Goal: Information Seeking & Learning: Check status

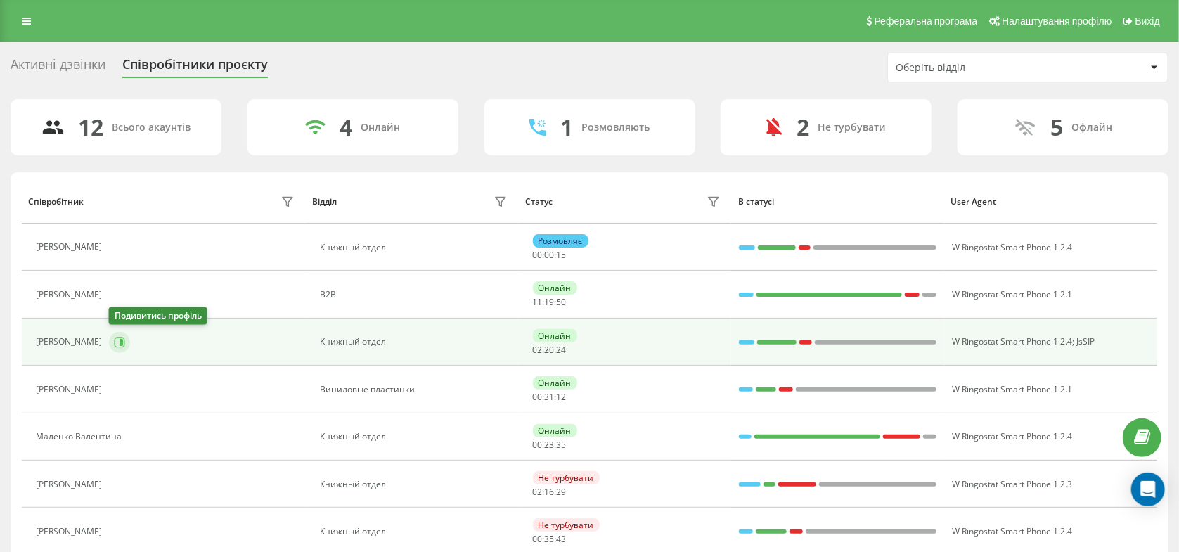
click at [120, 342] on icon at bounding box center [121, 341] width 4 height 7
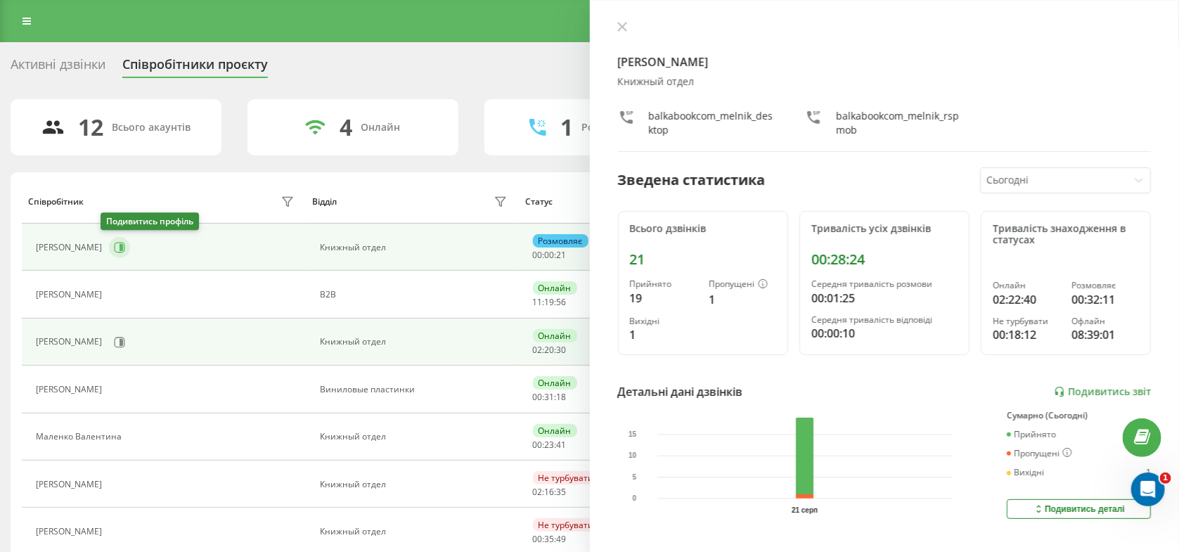
click at [115, 242] on icon at bounding box center [120, 247] width 11 height 11
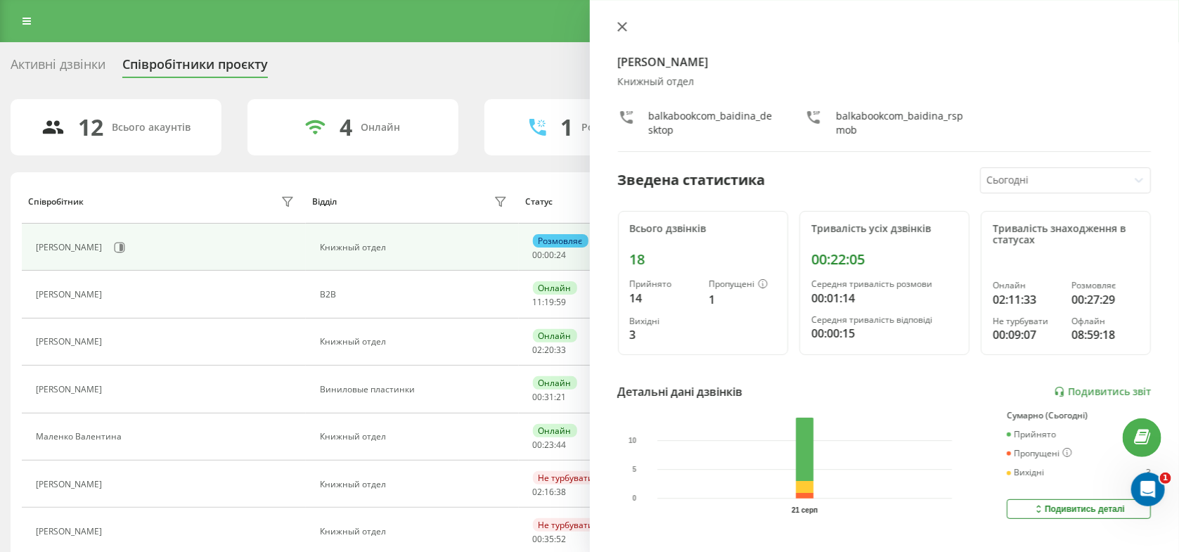
click at [615, 32] on button at bounding box center [622, 27] width 18 height 13
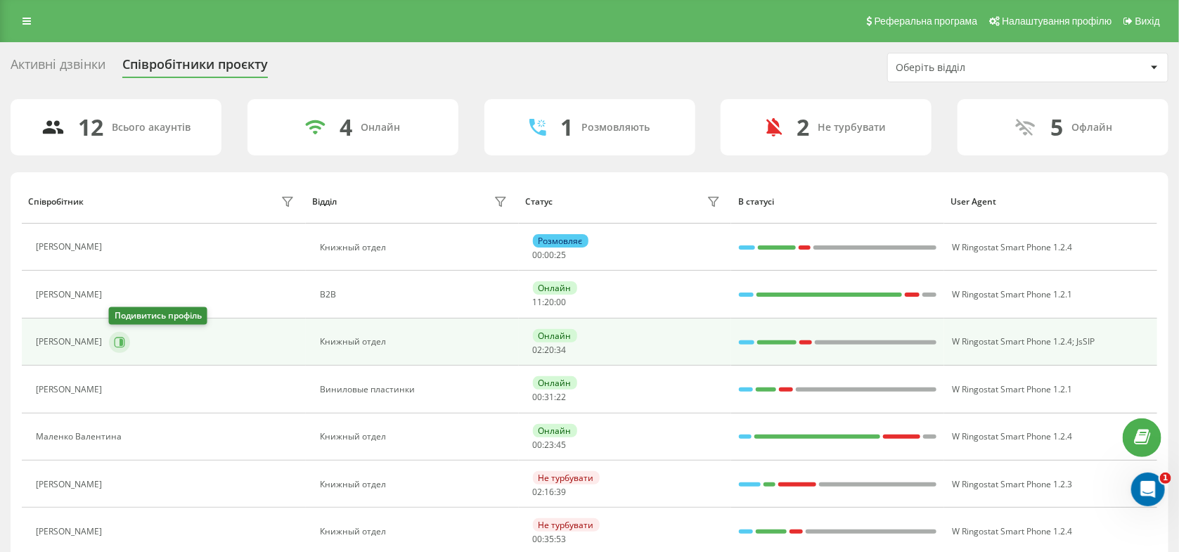
click at [118, 343] on icon at bounding box center [119, 342] width 11 height 11
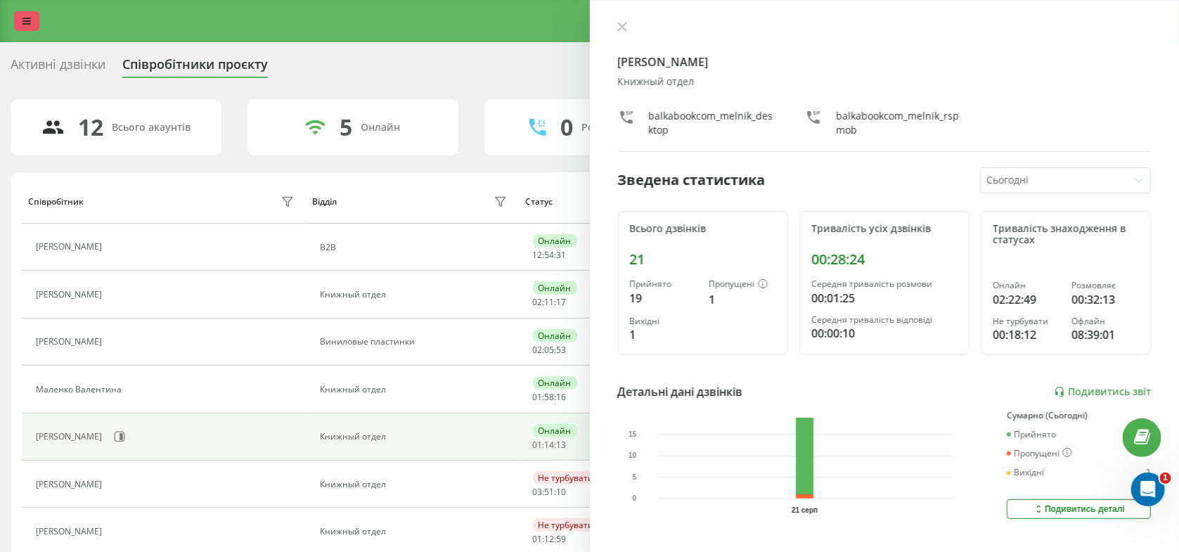
click at [38, 22] on link at bounding box center [26, 21] width 25 height 20
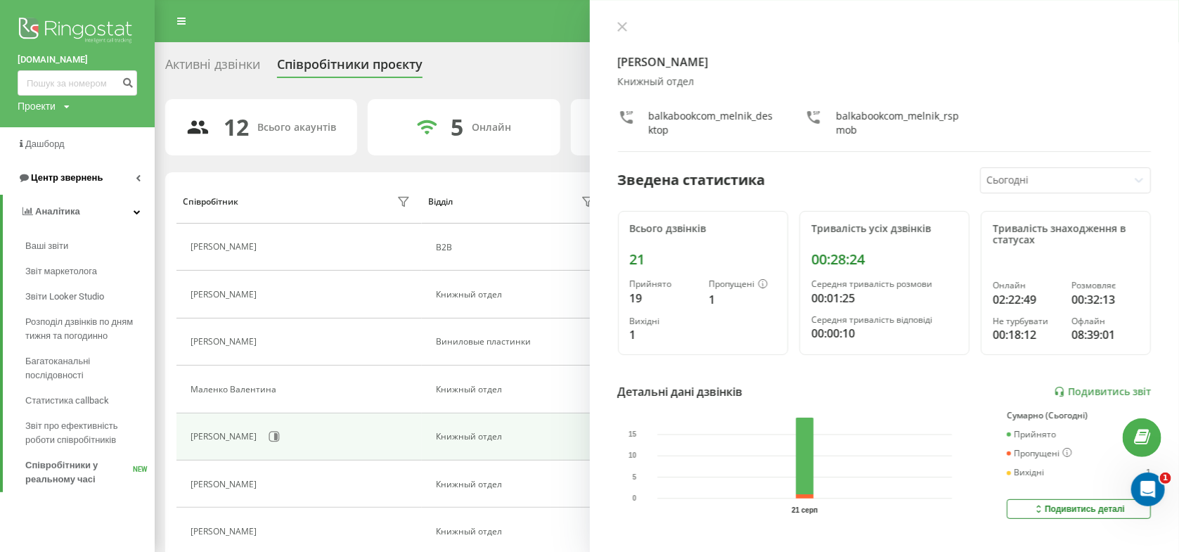
click at [58, 178] on span "Центр звернень" at bounding box center [67, 177] width 72 height 11
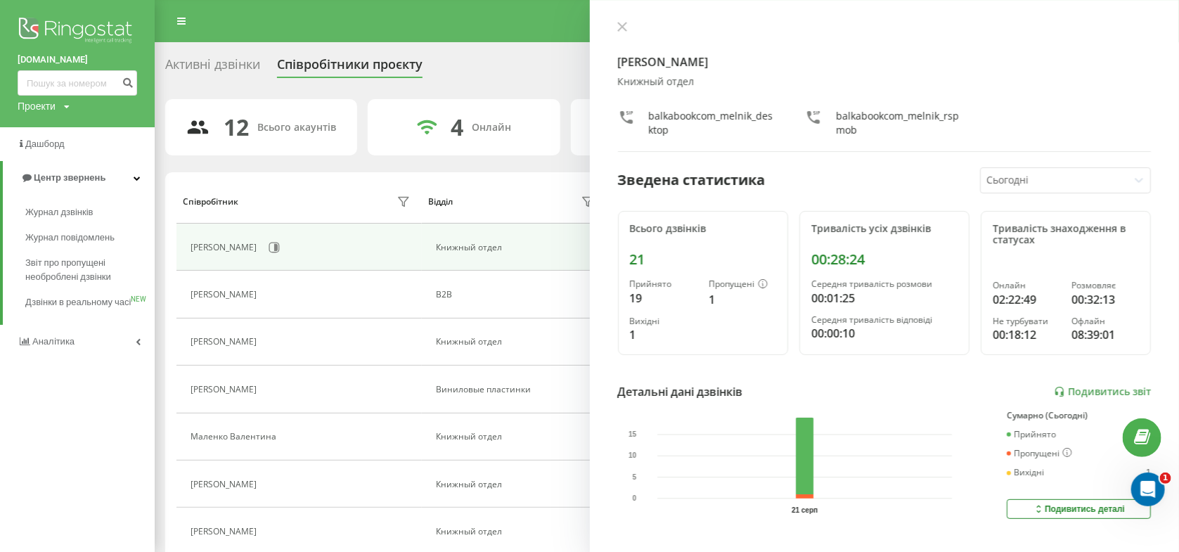
click at [224, 77] on div "Активні дзвінки" at bounding box center [212, 68] width 95 height 22
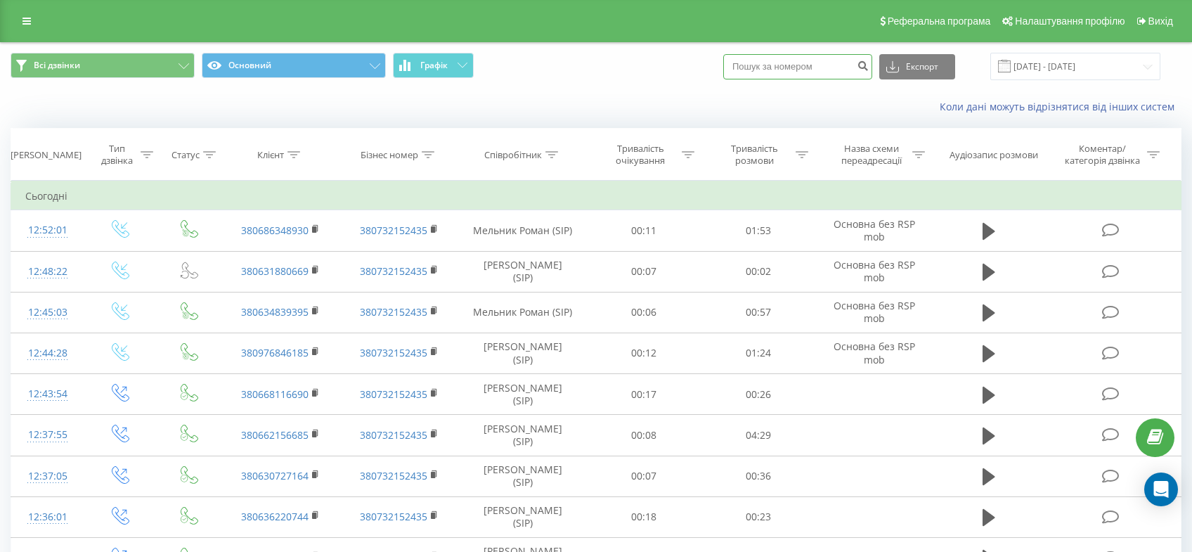
click at [806, 69] on input at bounding box center [797, 66] width 149 height 25
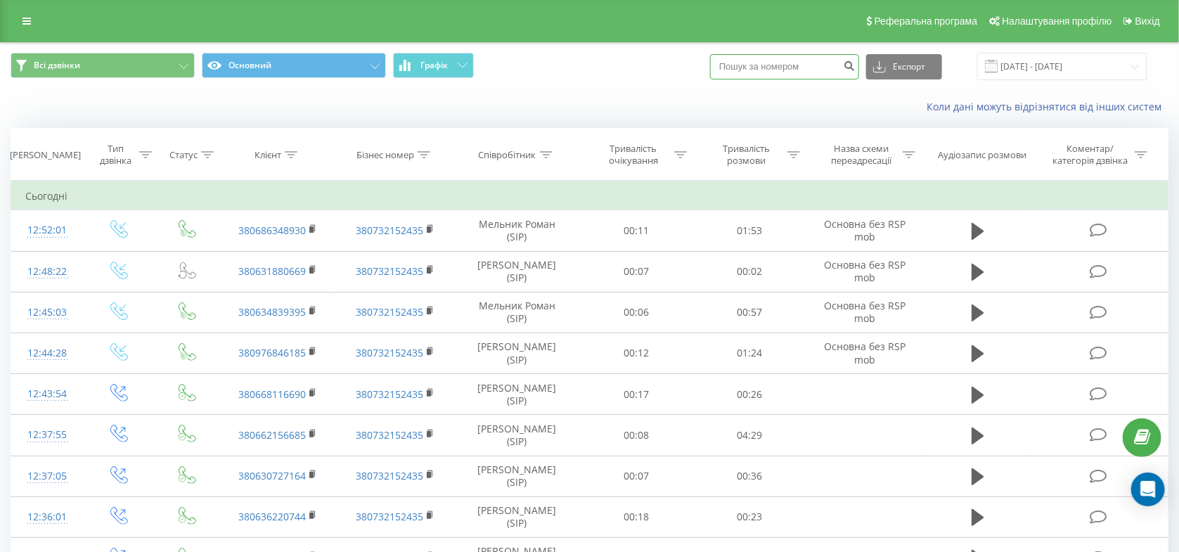
paste input "380686348930"
type input "380686348930"
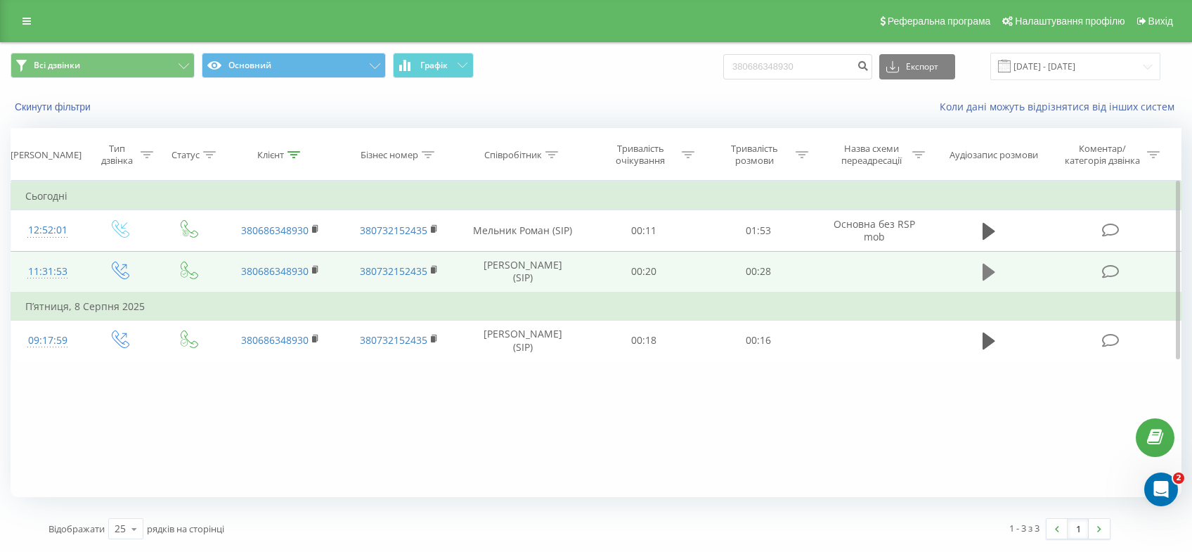
click at [993, 273] on icon at bounding box center [989, 272] width 13 height 17
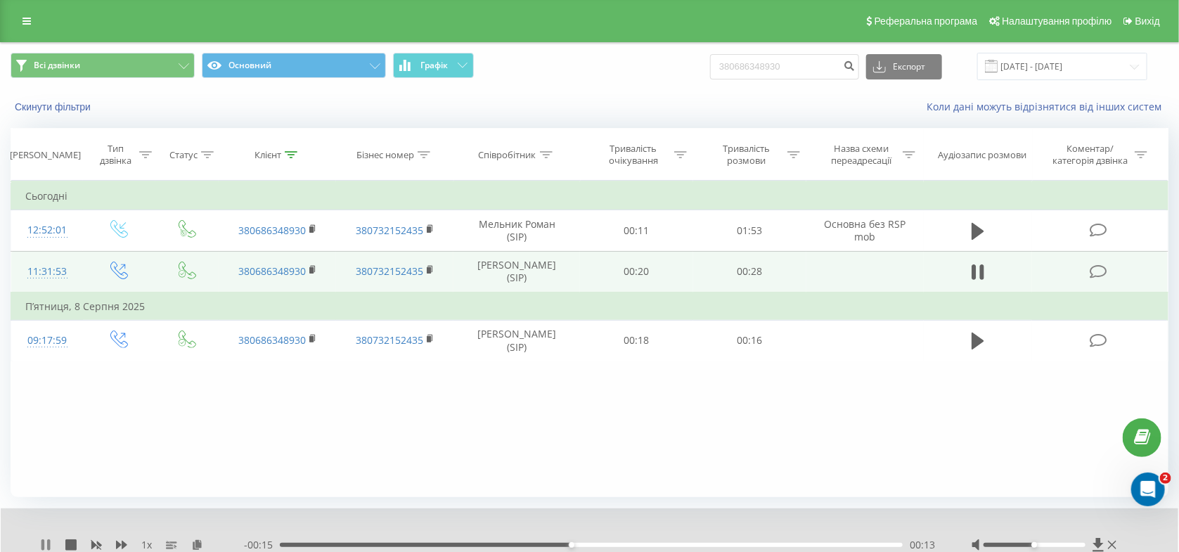
click at [45, 543] on icon at bounding box center [45, 544] width 11 height 11
click at [41, 543] on icon at bounding box center [45, 544] width 11 height 11
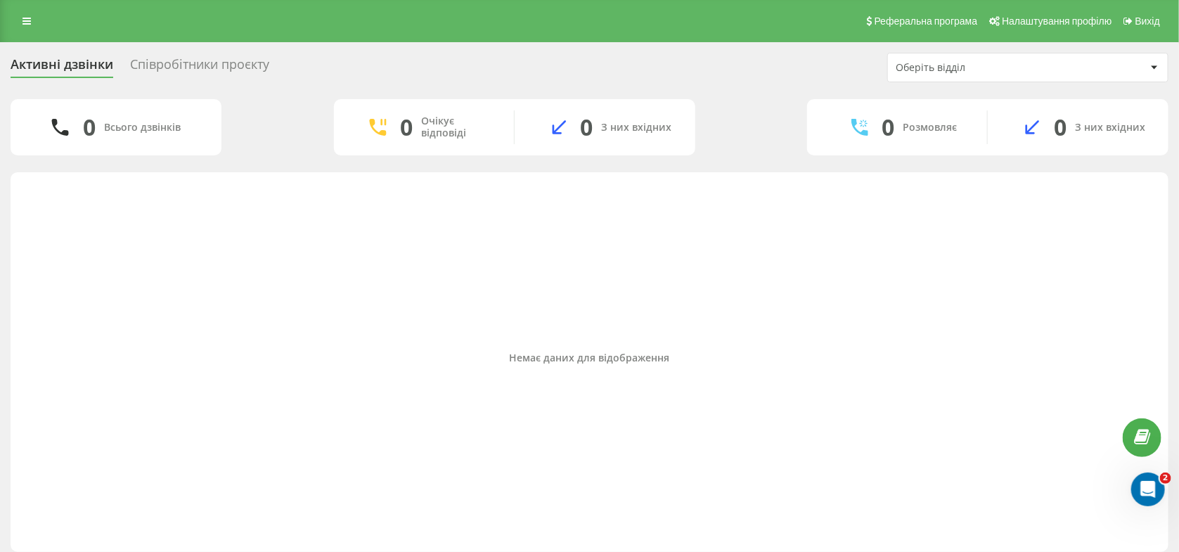
click at [202, 71] on div "Співробітники проєкту" at bounding box center [199, 68] width 139 height 22
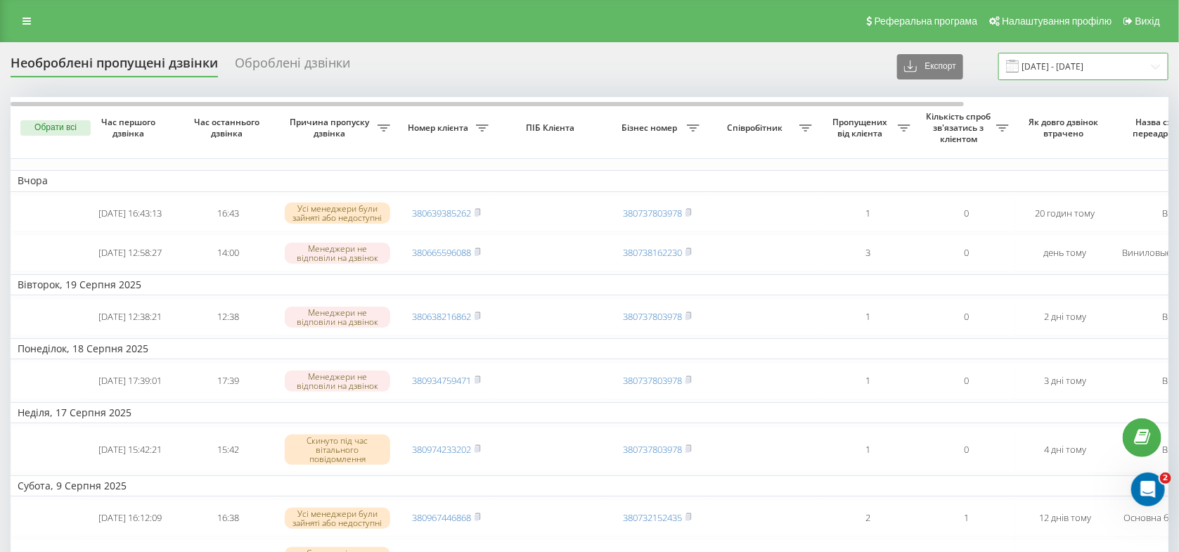
click at [1113, 67] on input "[DATE] - [DATE]" at bounding box center [1083, 66] width 170 height 27
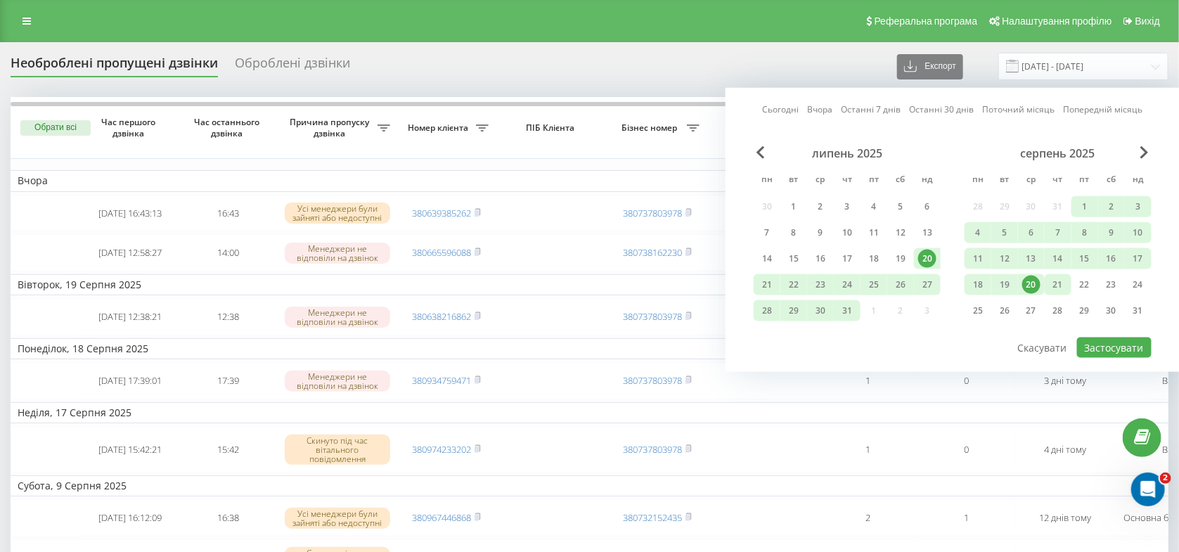
click at [1056, 285] on div "21" at bounding box center [1058, 285] width 18 height 18
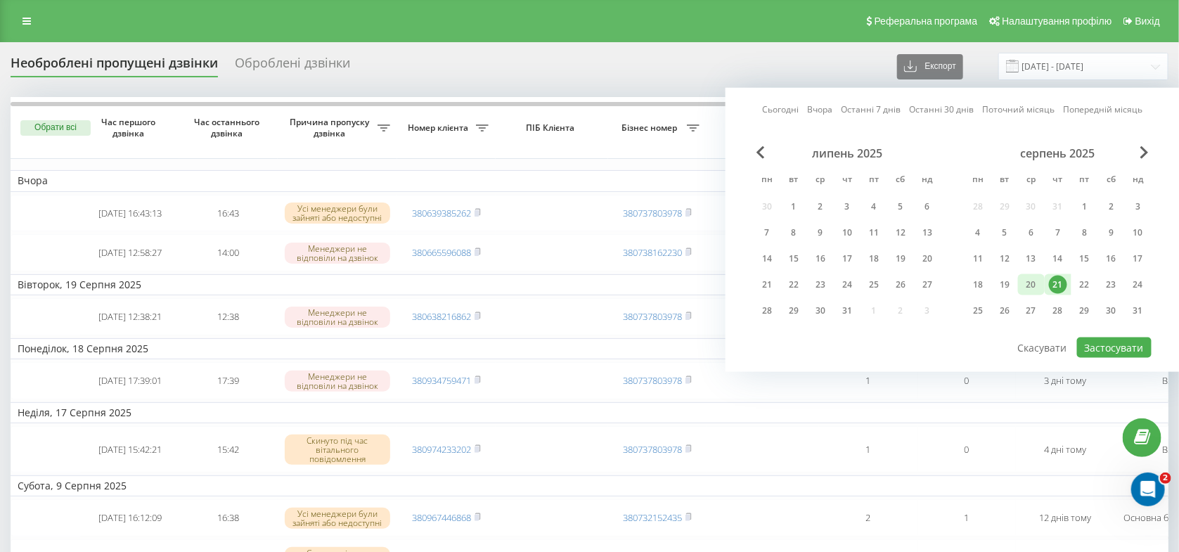
click at [1035, 285] on div "20" at bounding box center [1031, 285] width 18 height 18
click at [1110, 348] on button "Застосувати" at bounding box center [1114, 347] width 74 height 20
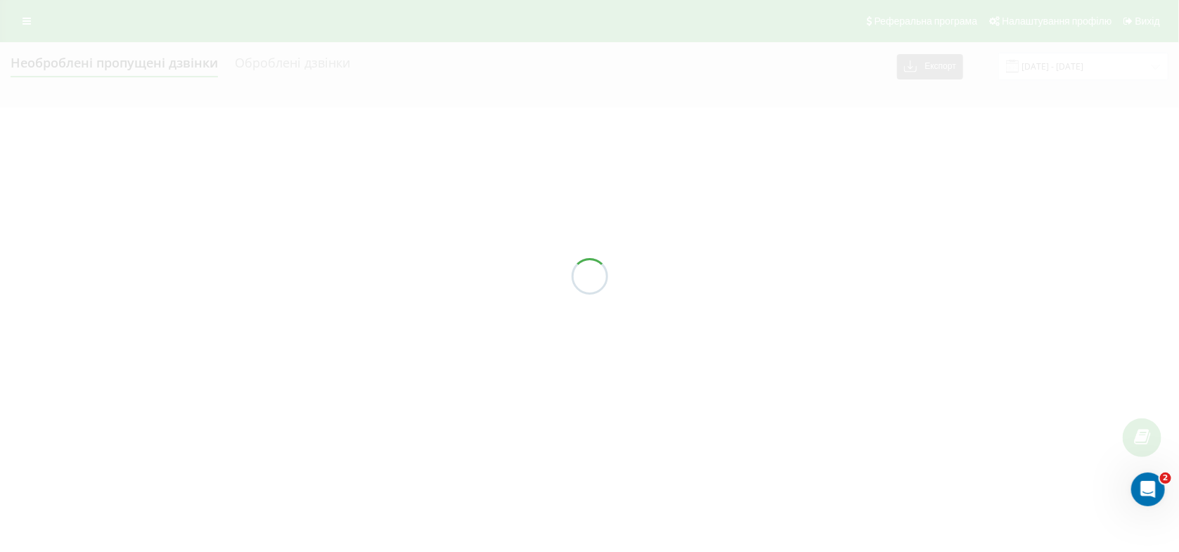
type input "[DATE] - [DATE]"
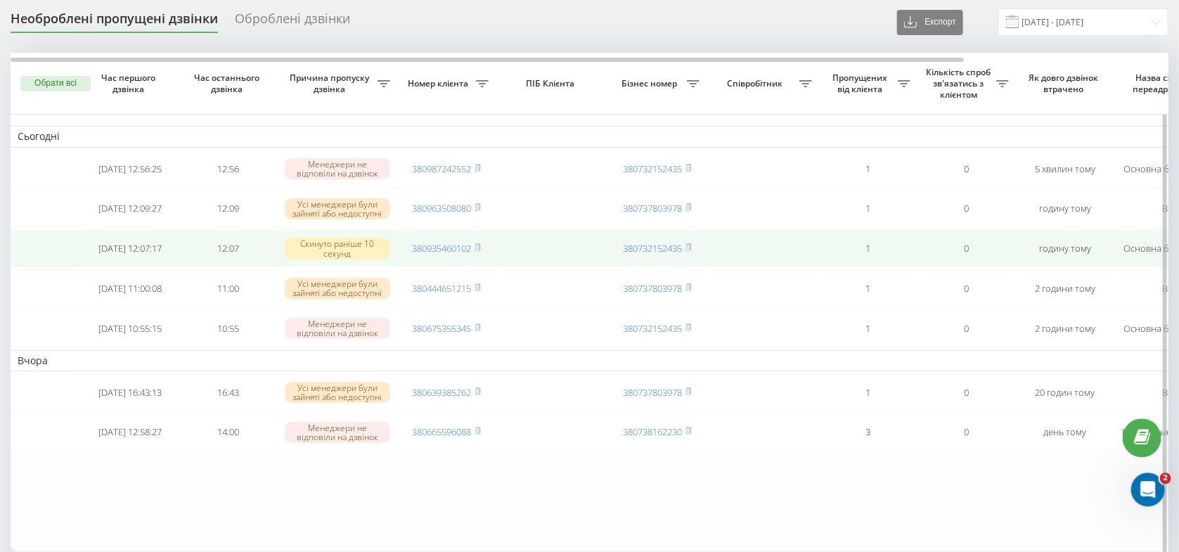
scroll to position [74, 0]
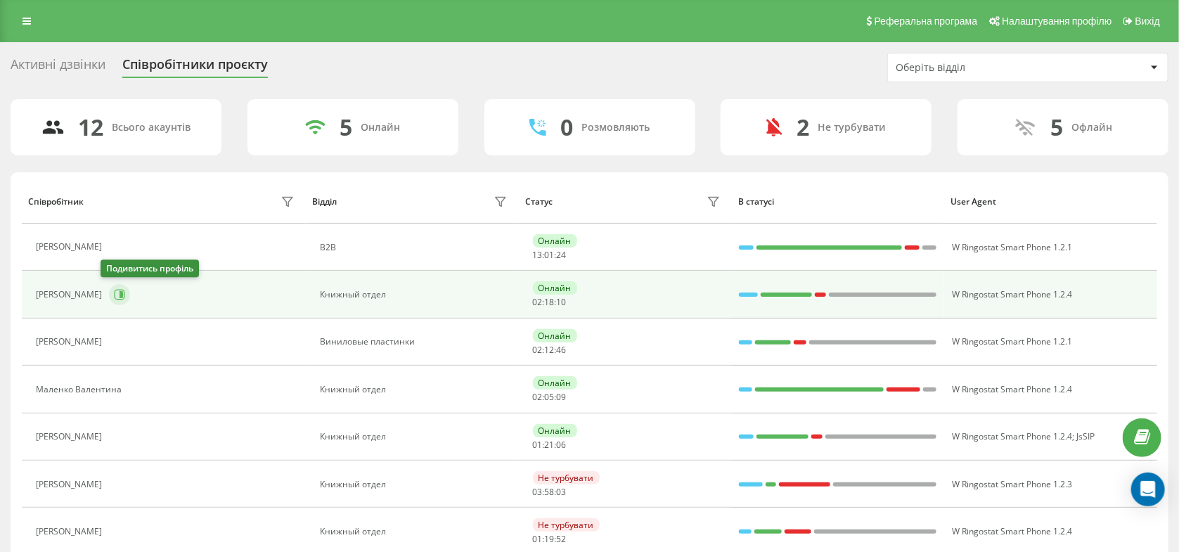
click at [119, 294] on button at bounding box center [119, 294] width 21 height 21
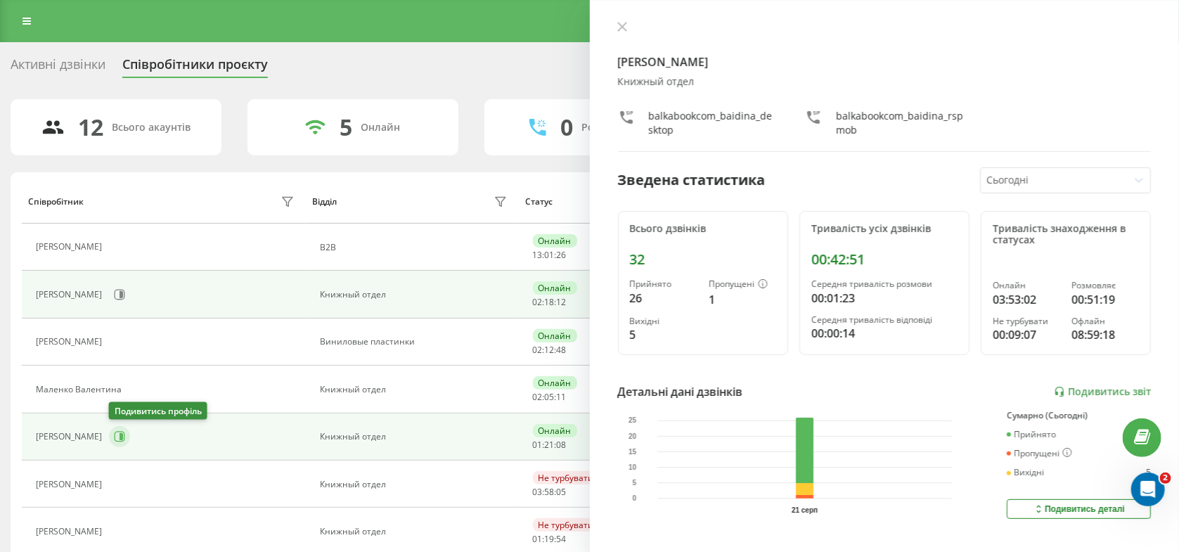
click at [118, 436] on icon at bounding box center [119, 436] width 11 height 11
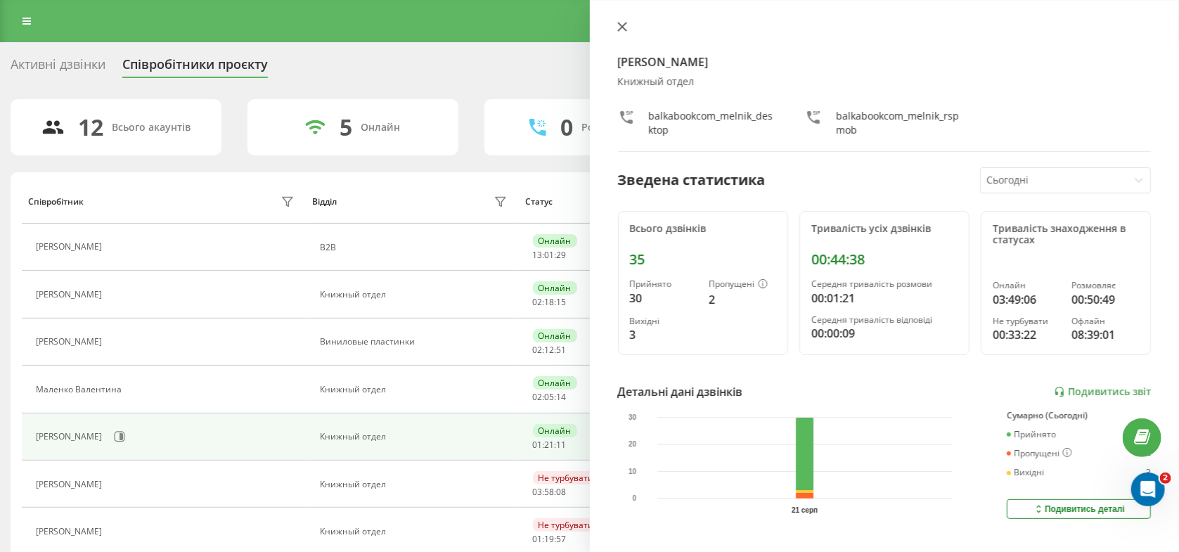
click at [620, 25] on icon at bounding box center [621, 26] width 8 height 8
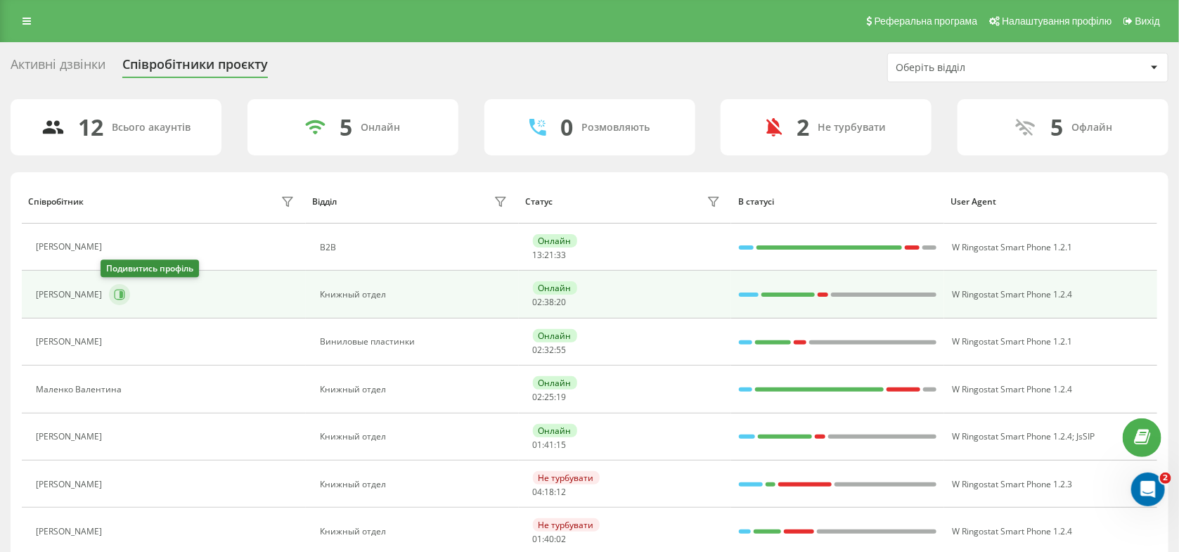
click at [115, 299] on icon at bounding box center [120, 295] width 11 height 11
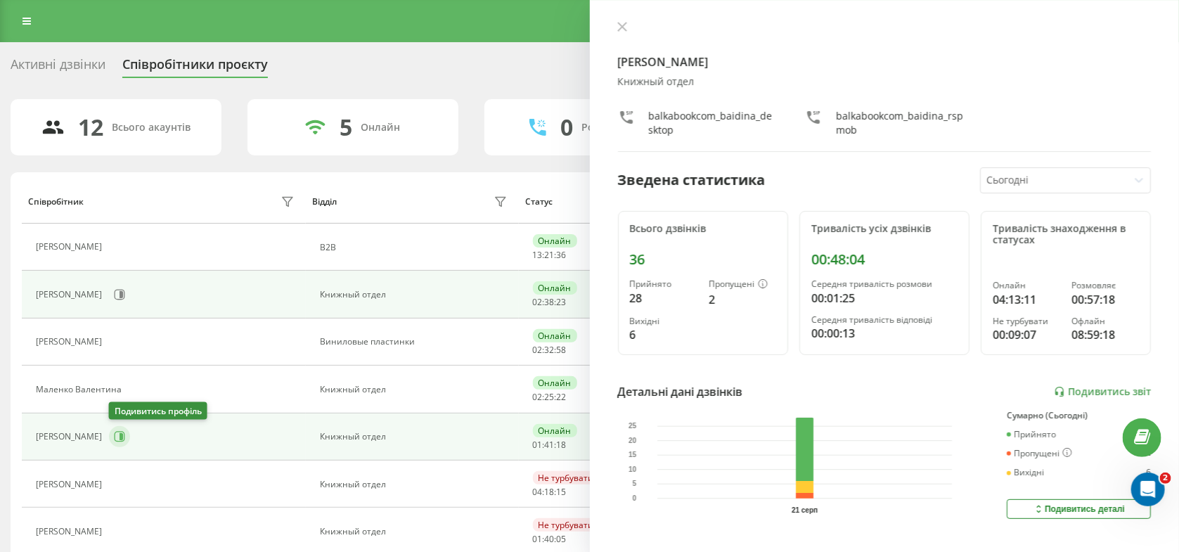
click at [112, 437] on button at bounding box center [119, 436] width 21 height 21
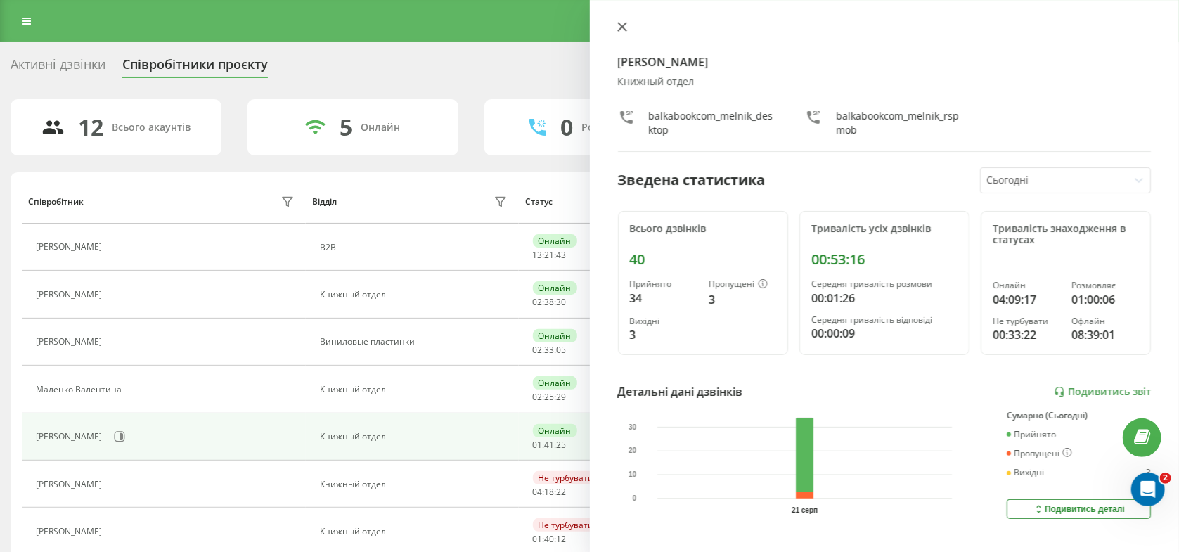
click at [619, 29] on icon at bounding box center [621, 26] width 8 height 8
